Goal: Communication & Community: Answer question/provide support

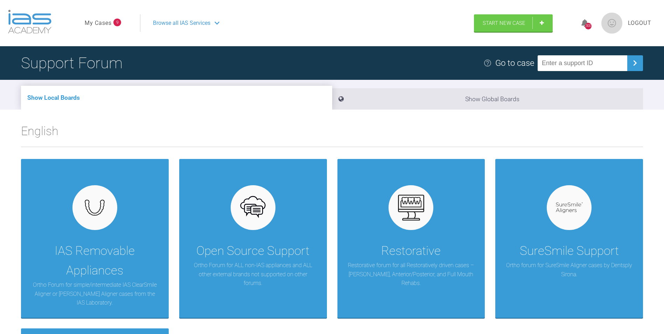
click at [203, 19] on span "Browse all IAS Services" at bounding box center [181, 23] width 57 height 9
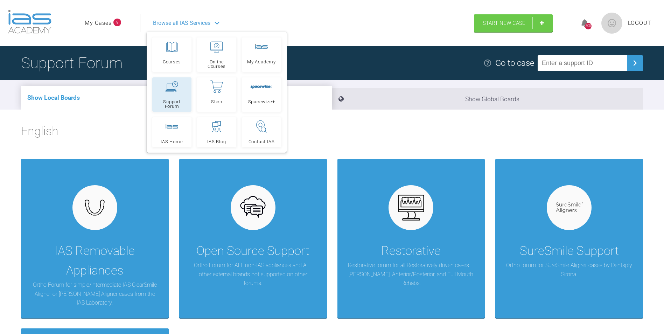
click at [174, 90] on icon at bounding box center [172, 86] width 13 height 11
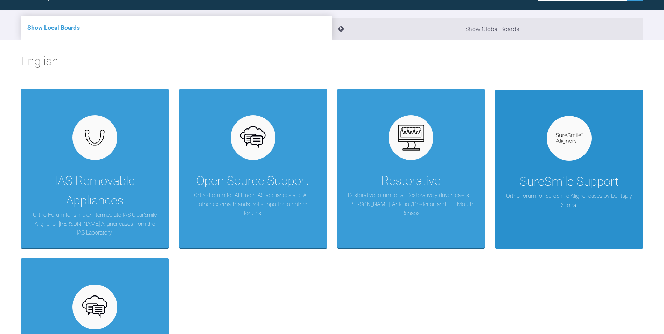
click at [579, 199] on p "Ortho forum for SureSmile Aligner cases by Dentsply Sirona." at bounding box center [569, 201] width 127 height 18
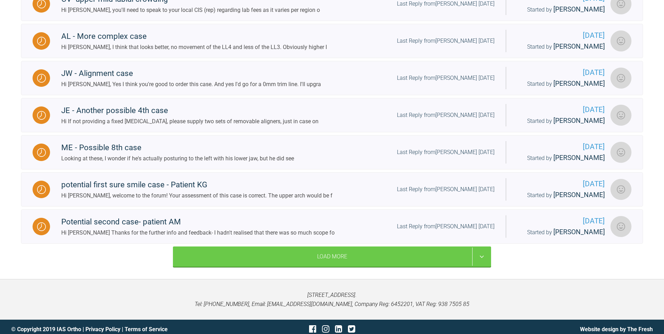
scroll to position [381, 0]
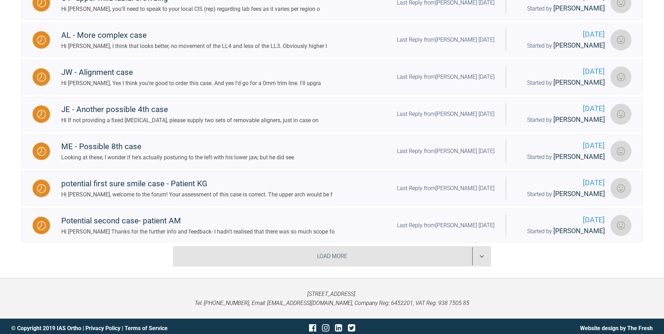
click at [246, 246] on div "Load More" at bounding box center [332, 256] width 318 height 20
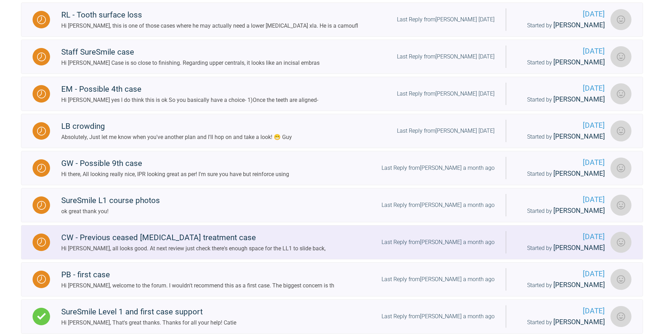
click at [180, 237] on div "CW - Previous ceased Invisalign treatment case" at bounding box center [193, 238] width 264 height 13
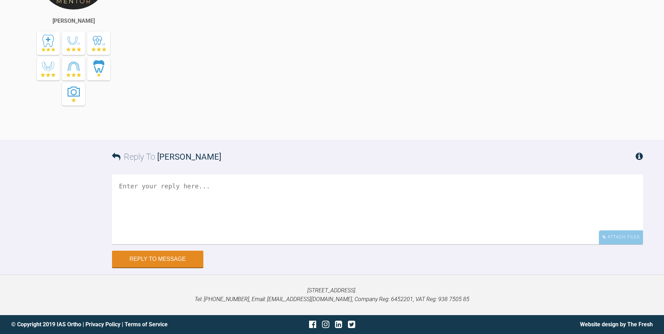
scroll to position [3081, 0]
click at [229, 244] on textarea at bounding box center [377, 209] width 531 height 70
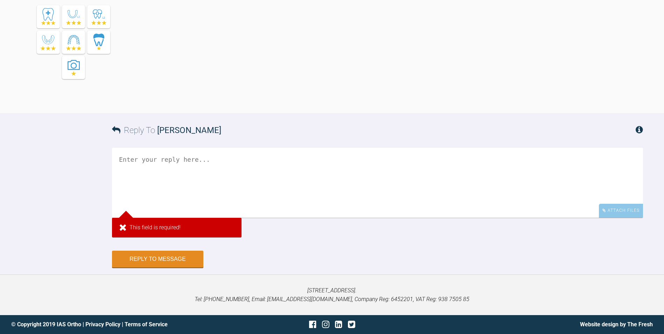
click at [166, 218] on textarea at bounding box center [377, 183] width 531 height 70
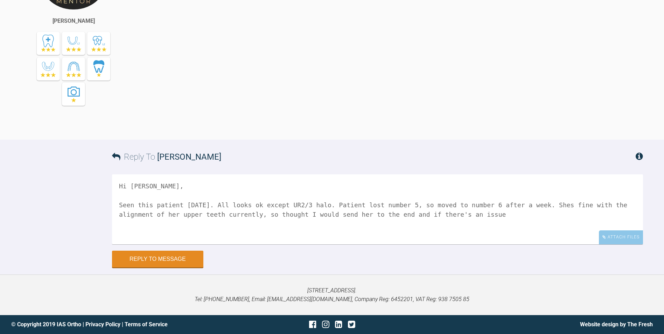
click at [348, 244] on textarea "Hi Kelly, Seen this patient today. All looks ok except UR2/3 halo. Patient lost…" at bounding box center [377, 209] width 531 height 70
click at [588, 244] on textarea "Hi Kelly, Seen this patient today. All looks ok except UR2/3 halo. Patient lost…" at bounding box center [377, 209] width 531 height 70
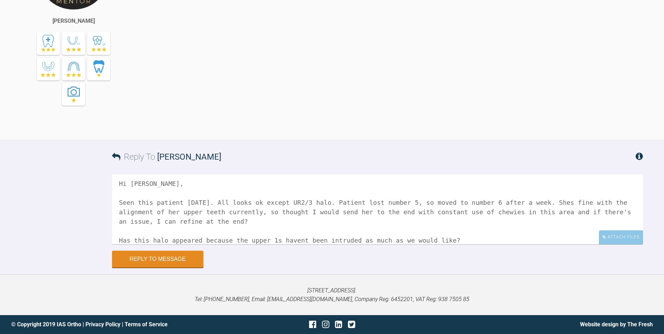
click at [289, 244] on textarea "Hi Kelly, Seen this patient today. All looks ok except UR2/3 halo. Patient lost…" at bounding box center [377, 209] width 531 height 70
click at [443, 244] on textarea "Hi Kelly, Seen this patient today. All looks ok except UR2/3 halo. Patient lost…" at bounding box center [377, 209] width 531 height 70
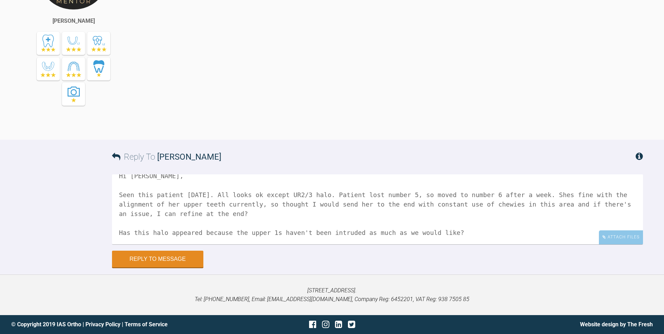
scroll to position [3151, 0]
click at [460, 234] on textarea "Hi Kelly, Seen this patient today. All looks ok except UR2/3 halo. Patient lost…" at bounding box center [377, 209] width 531 height 70
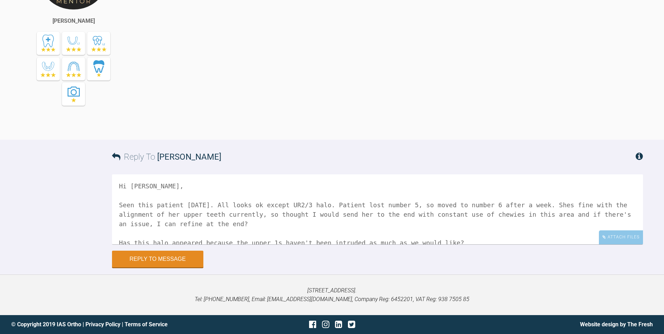
drag, startPoint x: 185, startPoint y: 205, endPoint x: 252, endPoint y: 211, distance: 67.1
click at [252, 211] on textarea "Hi Kelly, Seen this patient today. All looks ok except UR2/3 halo. Patient lost…" at bounding box center [377, 209] width 531 height 70
drag, startPoint x: 276, startPoint y: 214, endPoint x: 279, endPoint y: 221, distance: 7.4
click at [279, 221] on textarea "Hi Kelly, Seen this patient today. All looks ok except UR2/3 halo. Patient lost…" at bounding box center [377, 209] width 531 height 70
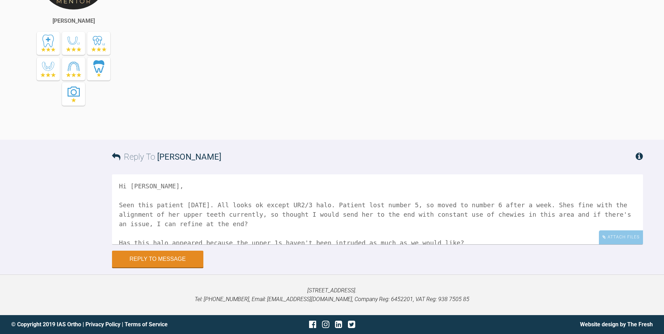
click at [527, 203] on textarea "Hi Kelly, Seen this patient today. All looks ok except UR2/3 halo. Patient lost…" at bounding box center [377, 209] width 531 height 70
click at [186, 227] on textarea "Hi Kelly, Seen this patient today. All looks ok except UR2/3 halo. Patient lost…" at bounding box center [377, 209] width 531 height 70
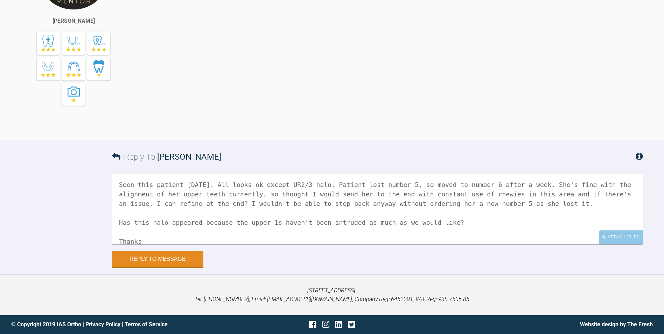
scroll to position [39, 0]
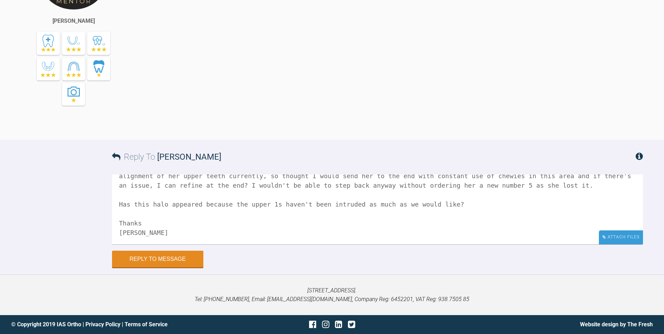
type textarea "Hi Kelly, Seen this patient today. All looks ok except UR2/3 halo. Patient lost…"
click at [614, 237] on div "Attach Files" at bounding box center [621, 237] width 44 height 14
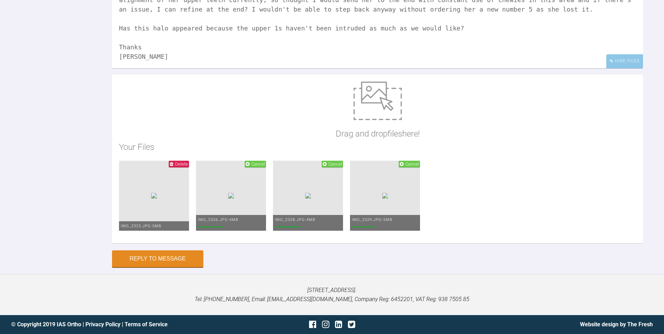
scroll to position [3291, 0]
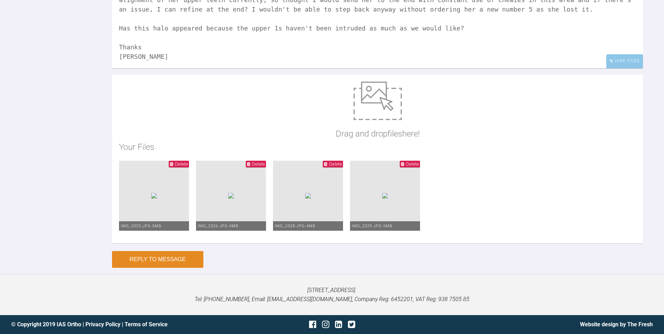
click at [157, 268] on button "Reply to Message" at bounding box center [157, 259] width 91 height 17
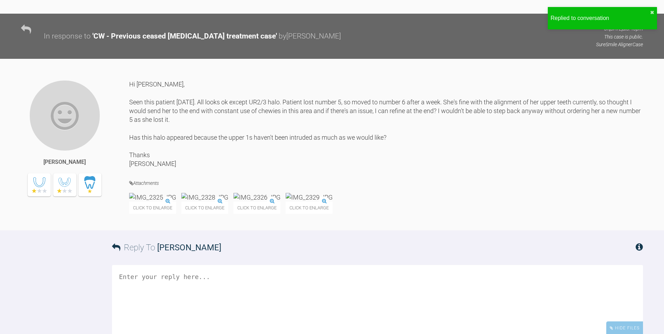
scroll to position [3004, 0]
